Goal: Use online tool/utility: Utilize a website feature to perform a specific function

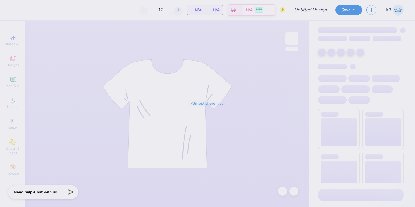
type input "[PERSON_NAME] : [GEOGRAPHIC_DATA]"
type input "24"
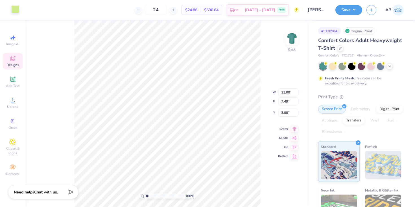
click at [12, 7] on div at bounding box center [15, 9] width 8 height 8
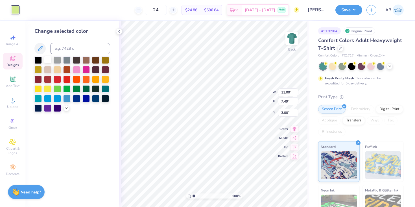
click at [48, 60] on div at bounding box center [47, 59] width 7 height 7
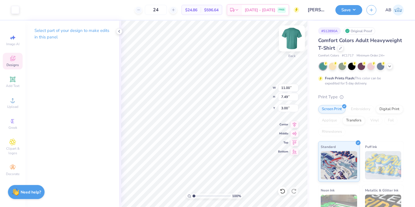
click at [292, 39] on img at bounding box center [291, 38] width 23 height 23
type input "12.41"
type input "8.45"
type input "5.40"
click at [294, 122] on icon at bounding box center [294, 123] width 8 height 7
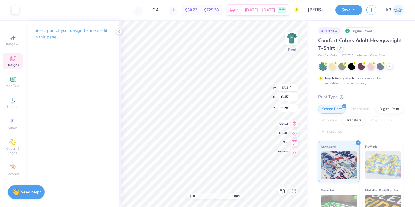
type input "3.00"
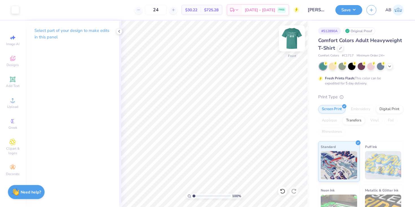
click at [291, 40] on img at bounding box center [291, 38] width 23 height 23
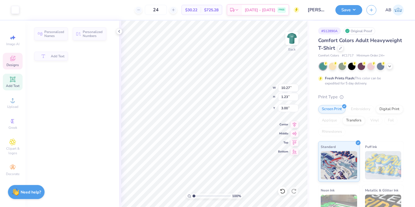
type input "10.27"
type input "1.23"
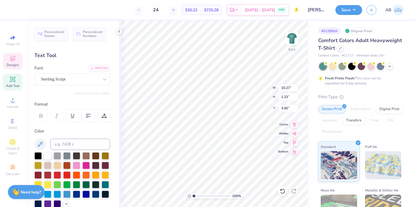
scroll to position [0, 2]
type textarea "Parent’s Weekend 2025"
type input "9.88"
type input "6.75"
type input "0.62"
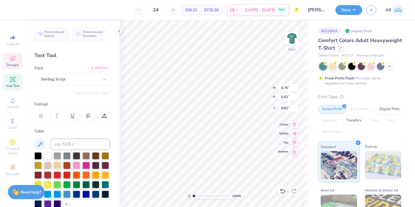
type input "9.68"
type input "3.06"
type input "1.02"
type input "8.21"
type input "4.77"
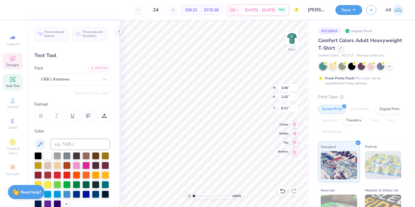
type input "1.59"
type input "7.51"
type input "6.75"
type input "0.62"
type input "9.36"
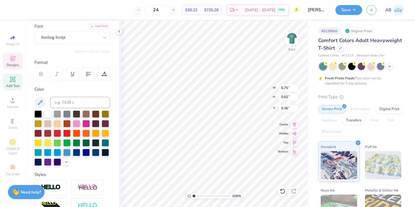
scroll to position [121, 0]
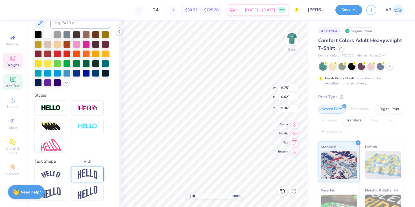
click at [87, 171] on img at bounding box center [88, 174] width 20 height 11
type input "1.94"
type input "6.37"
type input "8.82"
type input "2.53"
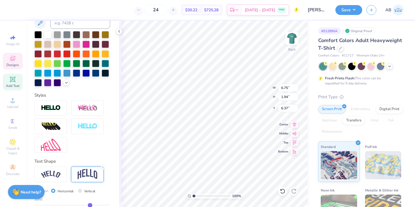
type input "5.77"
type input "4.77"
type input "1.59"
type input "7.51"
type input "8.82"
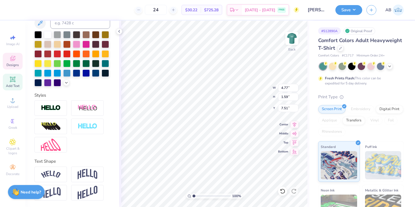
type input "2.53"
type input "5.77"
type input "4.77"
type input "1.59"
type input "7.51"
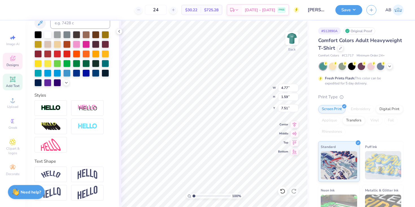
type input "8.82"
type input "2.53"
type input "5.77"
click at [58, 175] on img at bounding box center [51, 174] width 20 height 8
type input "9.33"
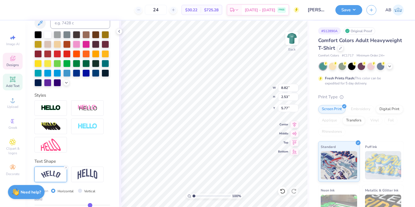
type input "2.03"
type input "6.27"
type input "6.03"
type input "1.83"
type input "3.00"
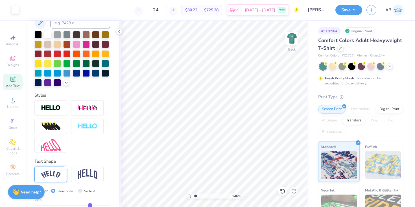
click at [195, 195] on input "range" at bounding box center [211, 195] width 38 height 5
drag, startPoint x: 195, startPoint y: 195, endPoint x: 169, endPoint y: 195, distance: 25.7
type input "1"
click at [192, 195] on input "range" at bounding box center [211, 195] width 38 height 5
click at [294, 38] on img at bounding box center [291, 38] width 23 height 23
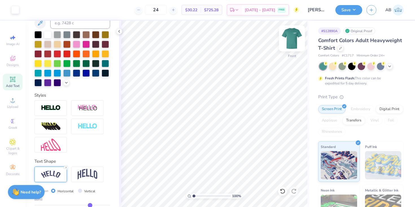
click at [291, 36] on img at bounding box center [291, 38] width 23 height 23
click at [290, 39] on img at bounding box center [291, 38] width 23 height 23
click at [290, 35] on img at bounding box center [291, 38] width 23 height 23
click at [346, 8] on button "Save" at bounding box center [348, 9] width 27 height 10
click at [291, 40] on img at bounding box center [291, 38] width 23 height 23
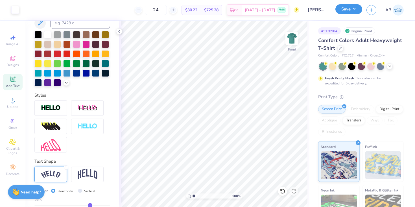
click at [346, 13] on button "Save" at bounding box center [348, 9] width 27 height 10
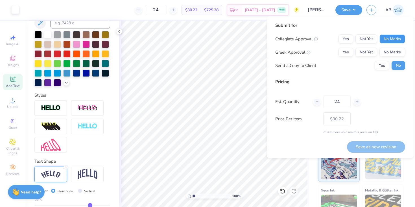
click at [388, 42] on button "No Marks" at bounding box center [392, 38] width 26 height 9
click at [344, 52] on button "Yes" at bounding box center [345, 52] width 15 height 9
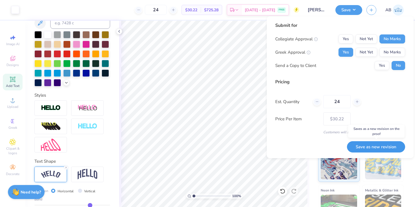
click at [374, 147] on button "Save as new revision" at bounding box center [376, 147] width 58 height 12
type input "$30.22"
